Goal: Information Seeking & Learning: Learn about a topic

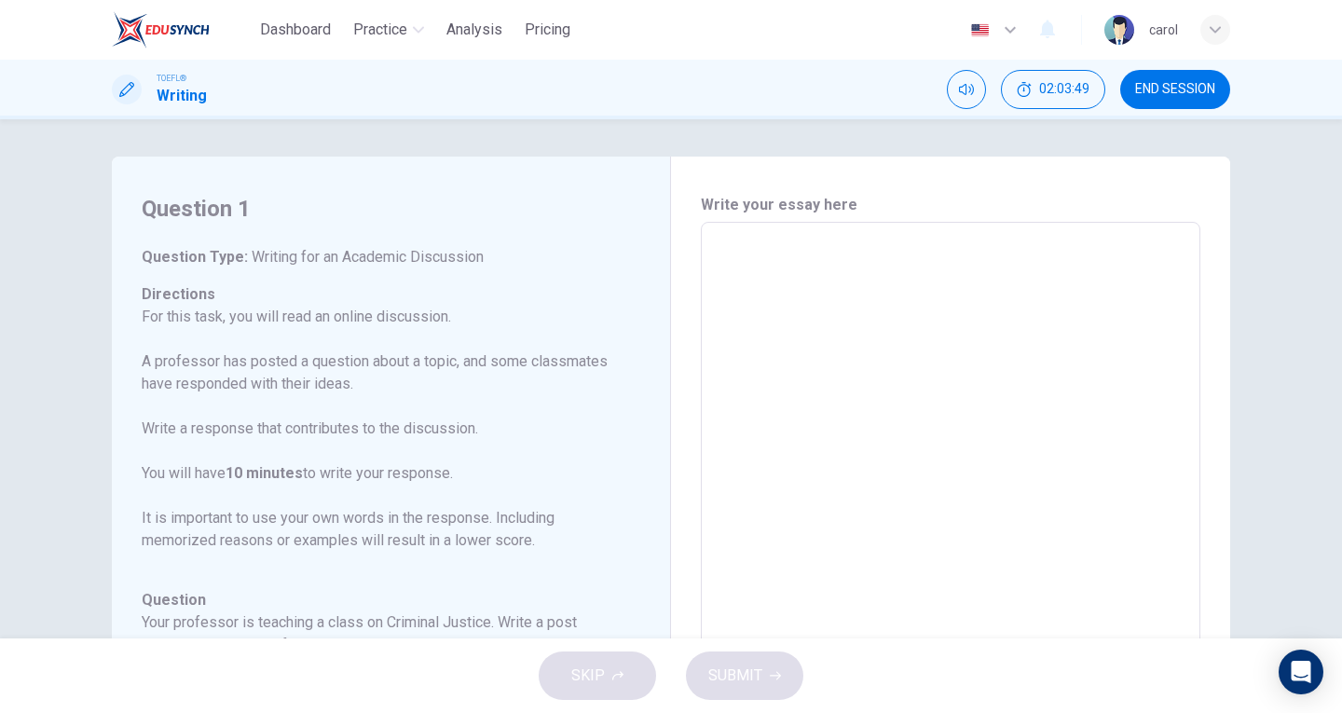
click at [179, 28] on img at bounding box center [161, 29] width 98 height 37
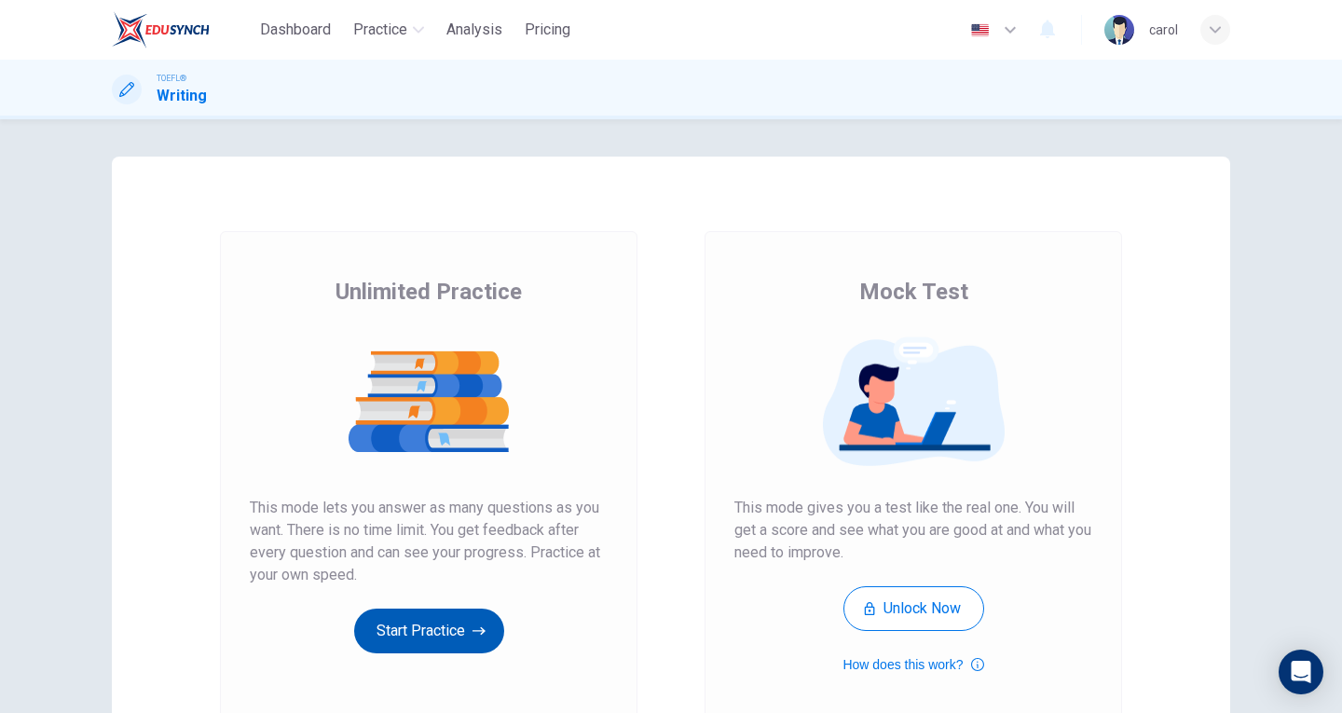
click at [443, 615] on button "Start Practice" at bounding box center [429, 631] width 150 height 45
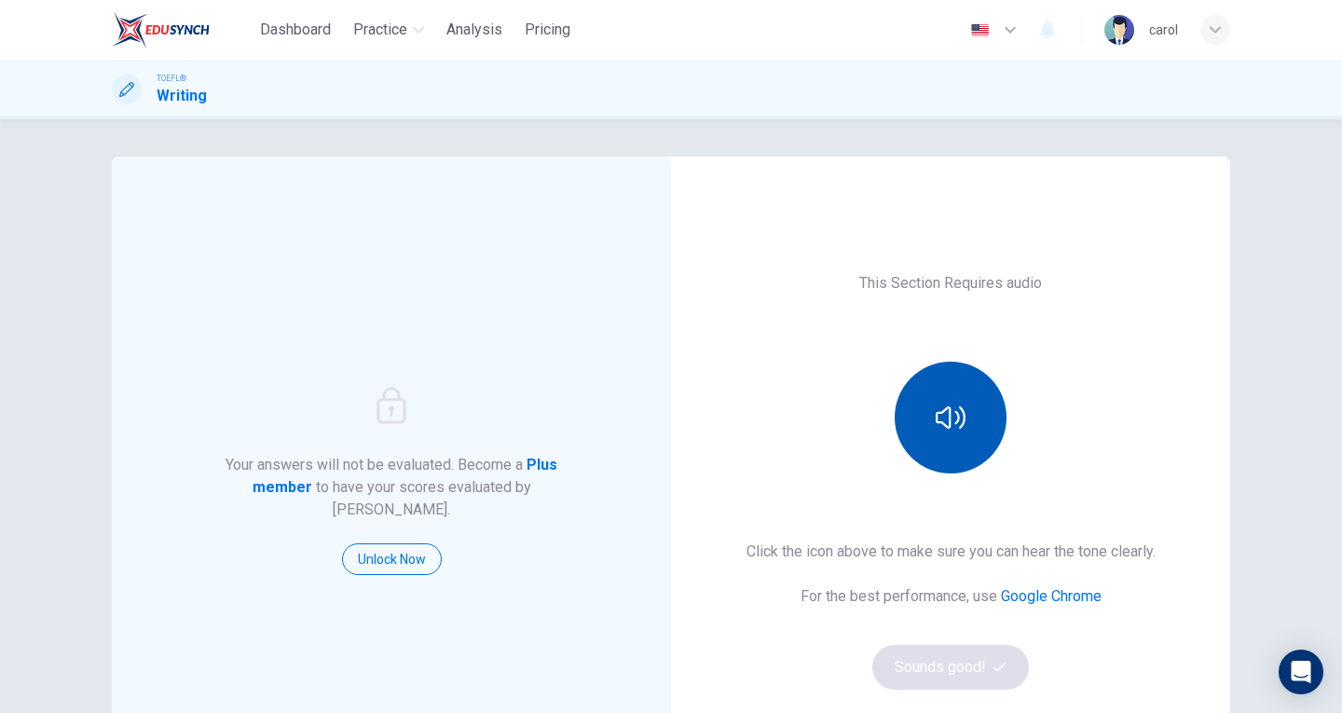
click at [949, 387] on button "button" at bounding box center [951, 418] width 112 height 112
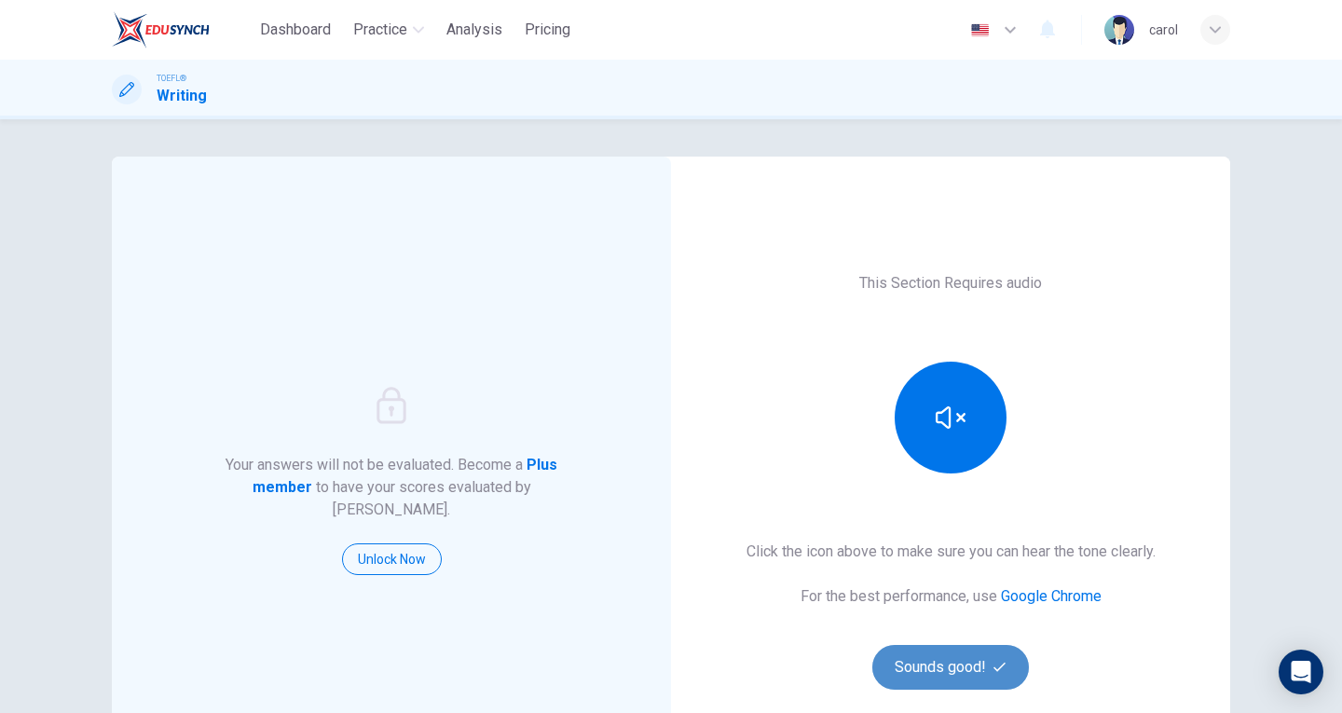
click at [918, 678] on button "Sounds good!" at bounding box center [950, 667] width 157 height 45
